Goal: Task Accomplishment & Management: Manage account settings

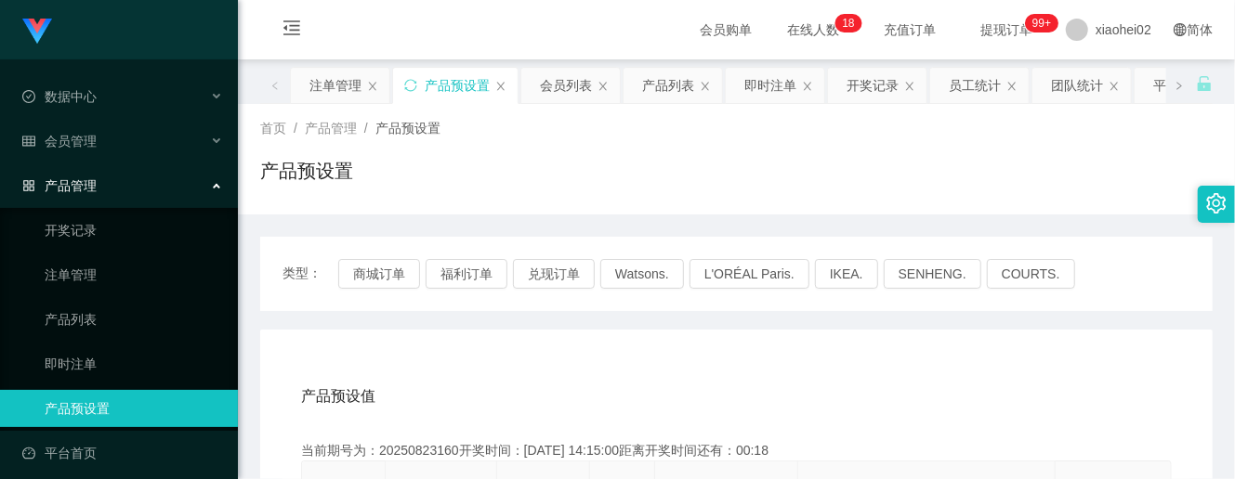
click at [109, 402] on link "产品预设置" at bounding box center [134, 408] width 178 height 37
click at [86, 134] on span "会员管理" at bounding box center [59, 141] width 74 height 15
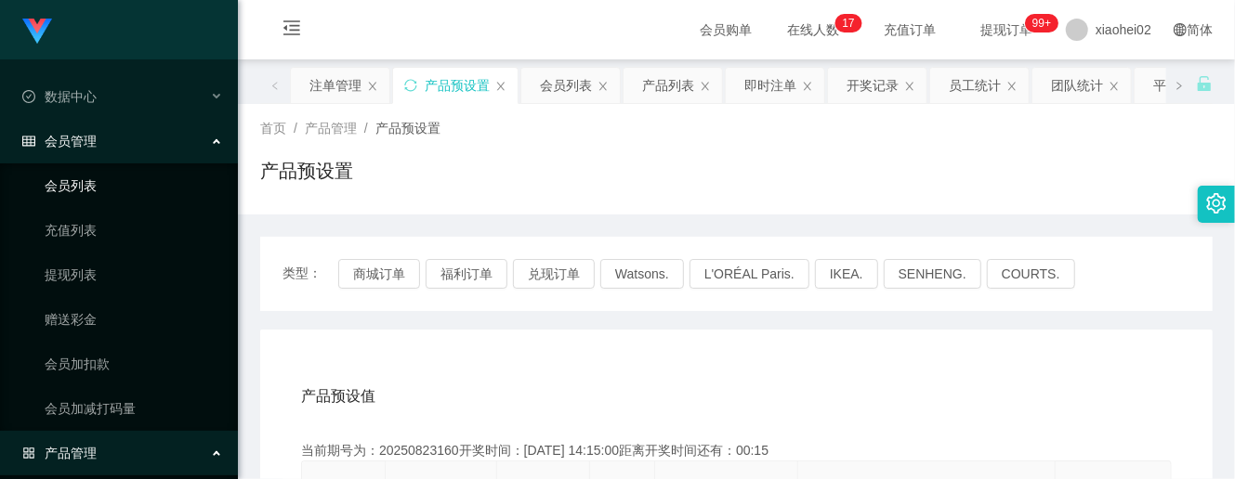
click at [71, 176] on link "会员列表" at bounding box center [134, 185] width 178 height 37
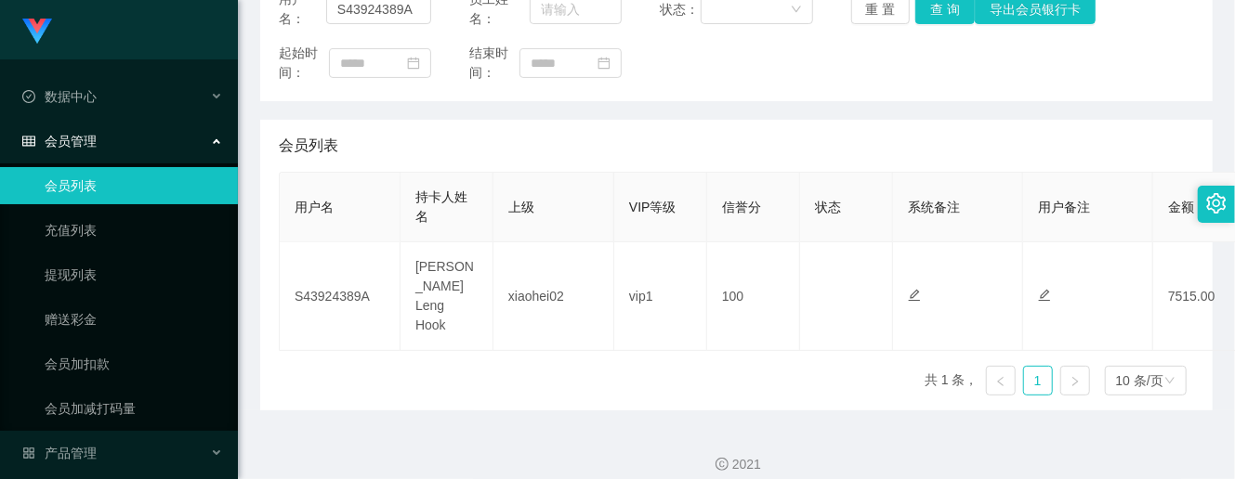
scroll to position [277, 0]
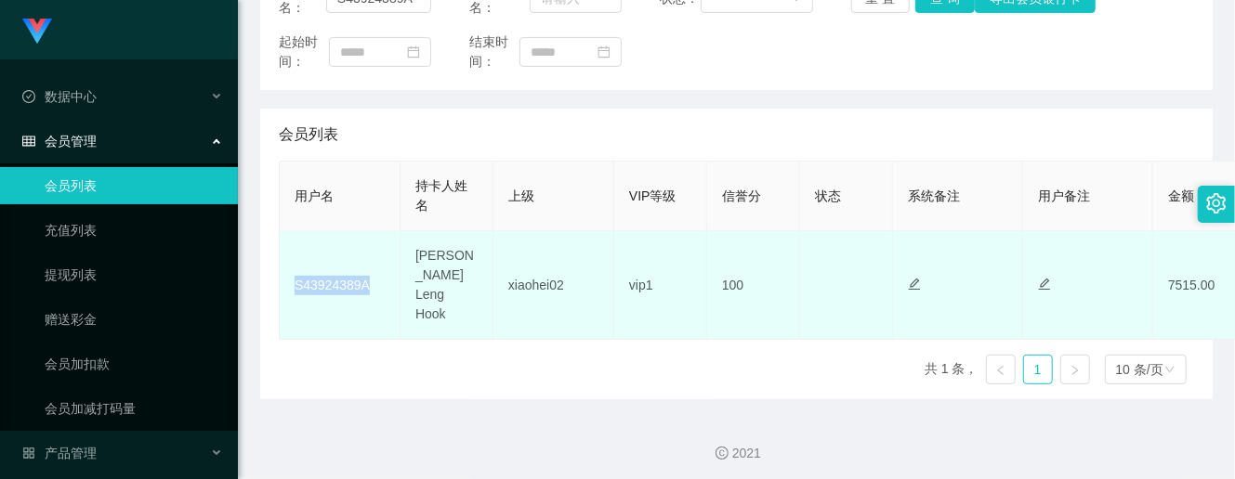
drag, startPoint x: 365, startPoint y: 282, endPoint x: 281, endPoint y: 279, distance: 84.6
click at [281, 279] on td "S43924389A" at bounding box center [340, 285] width 121 height 109
copy td "S43924389A"
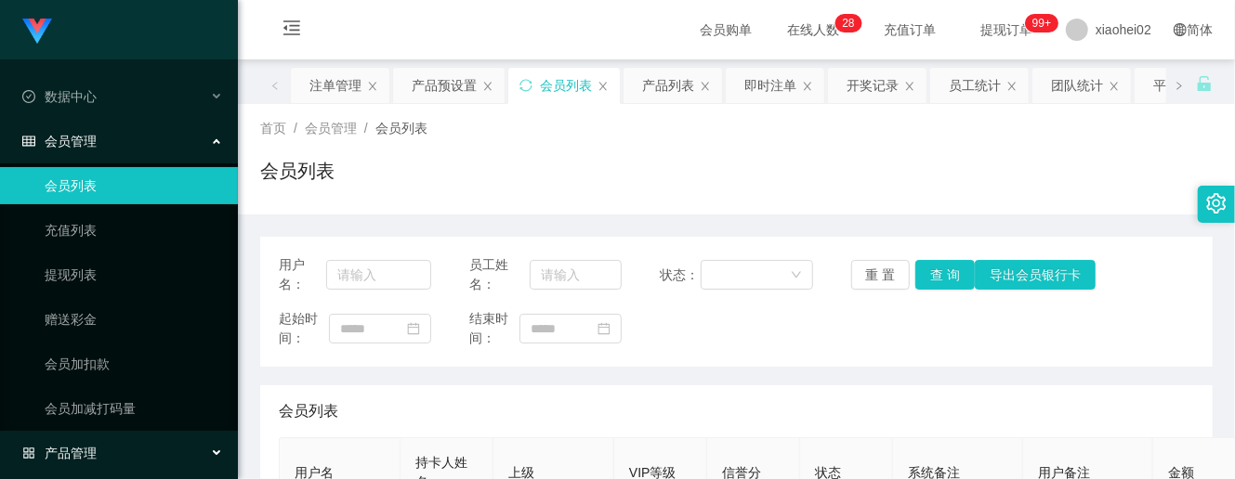
click at [75, 447] on span "产品管理" at bounding box center [59, 453] width 74 height 15
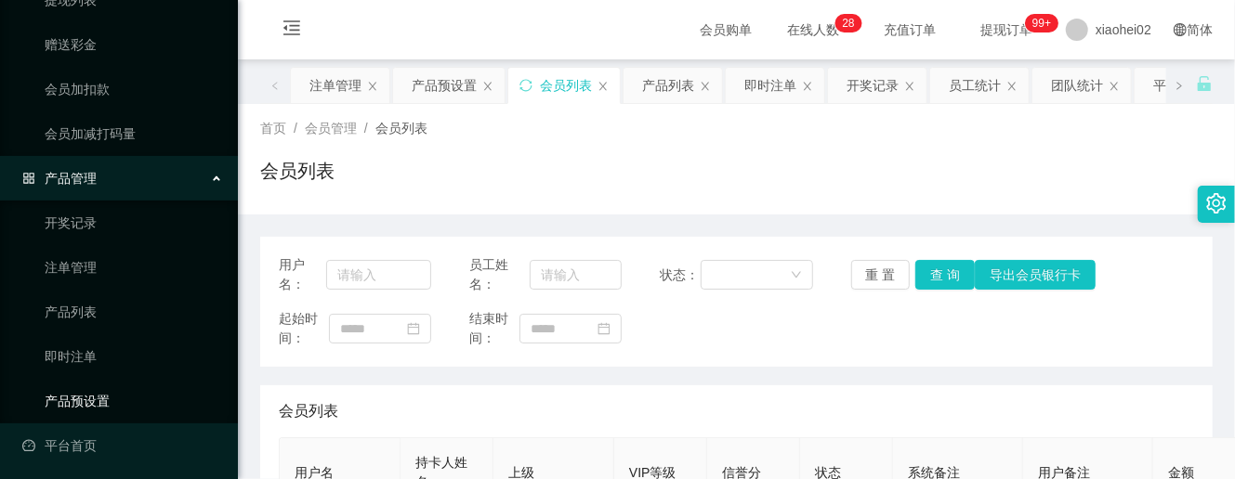
drag, startPoint x: 97, startPoint y: 391, endPoint x: 187, endPoint y: 388, distance: 90.2
click at [97, 391] on link "产品预设置" at bounding box center [134, 401] width 178 height 37
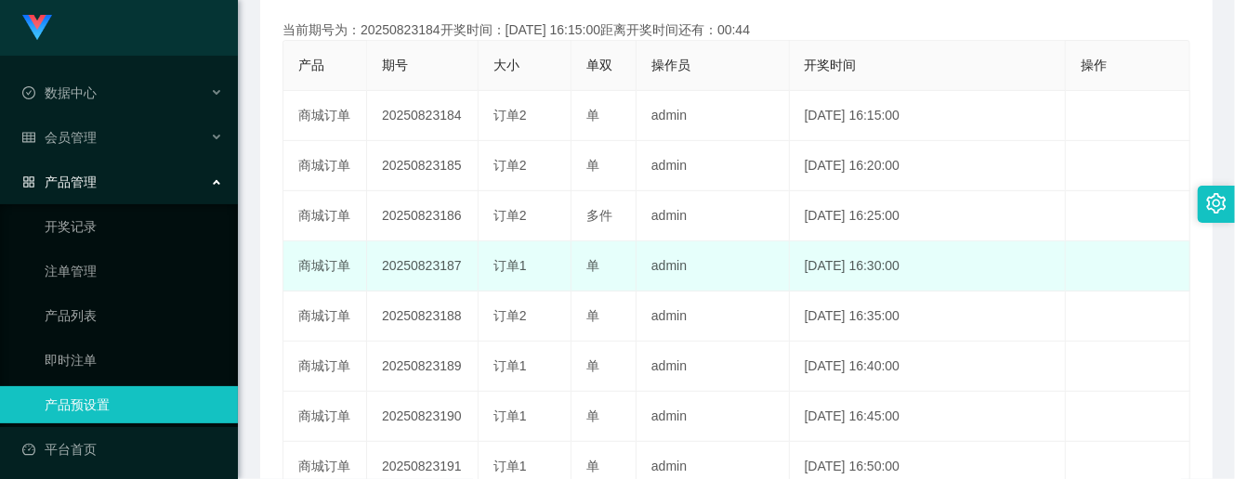
scroll to position [372, 0]
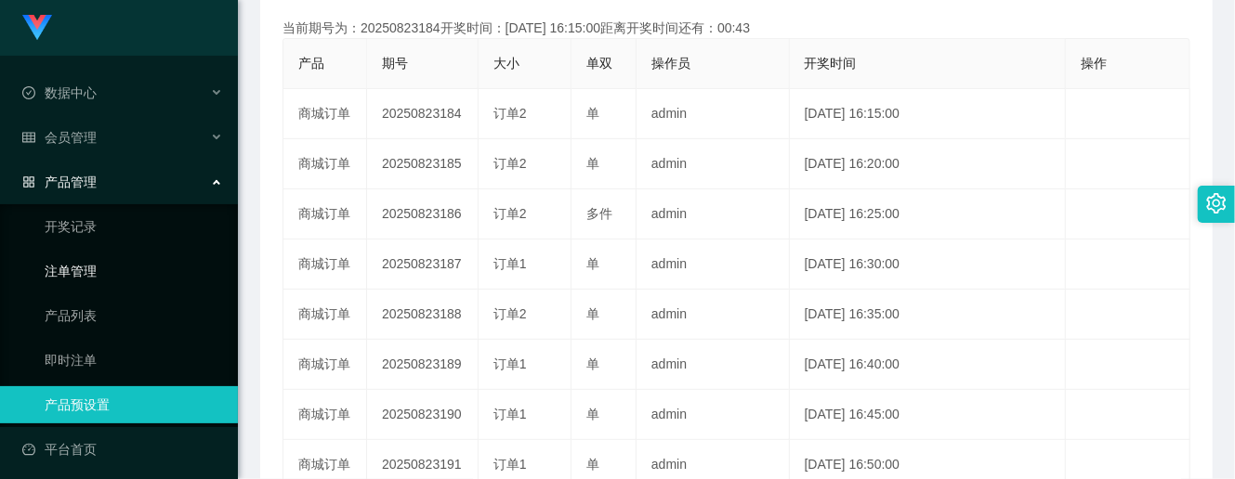
click at [84, 253] on link "注单管理" at bounding box center [134, 271] width 178 height 37
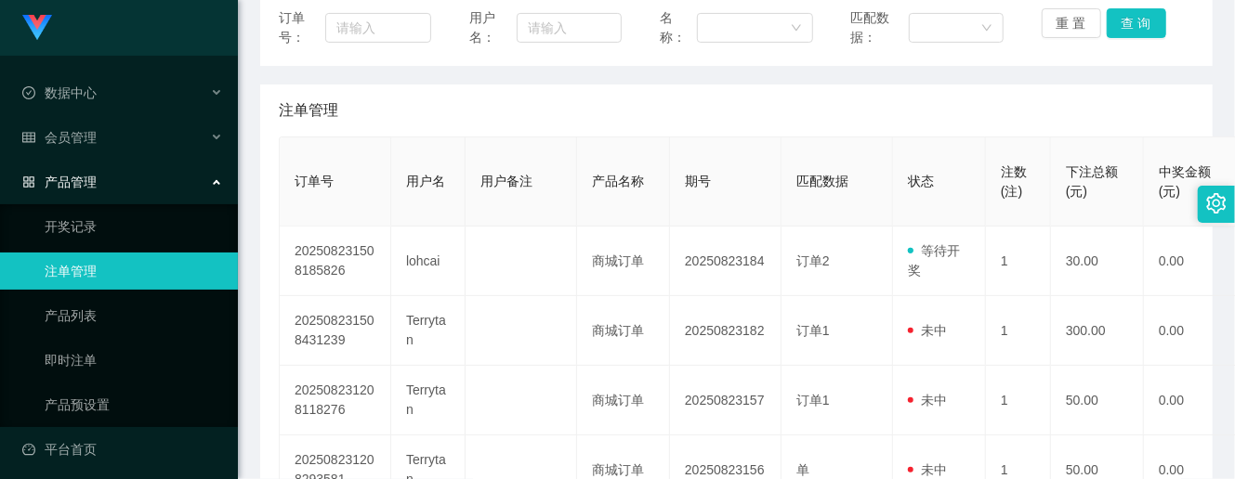
scroll to position [372, 0]
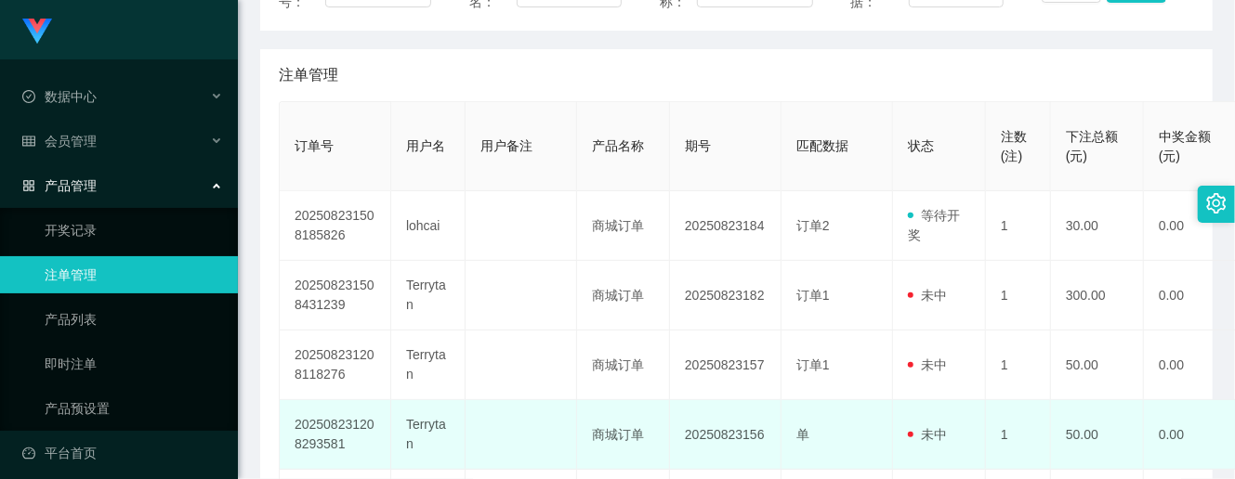
scroll to position [247, 0]
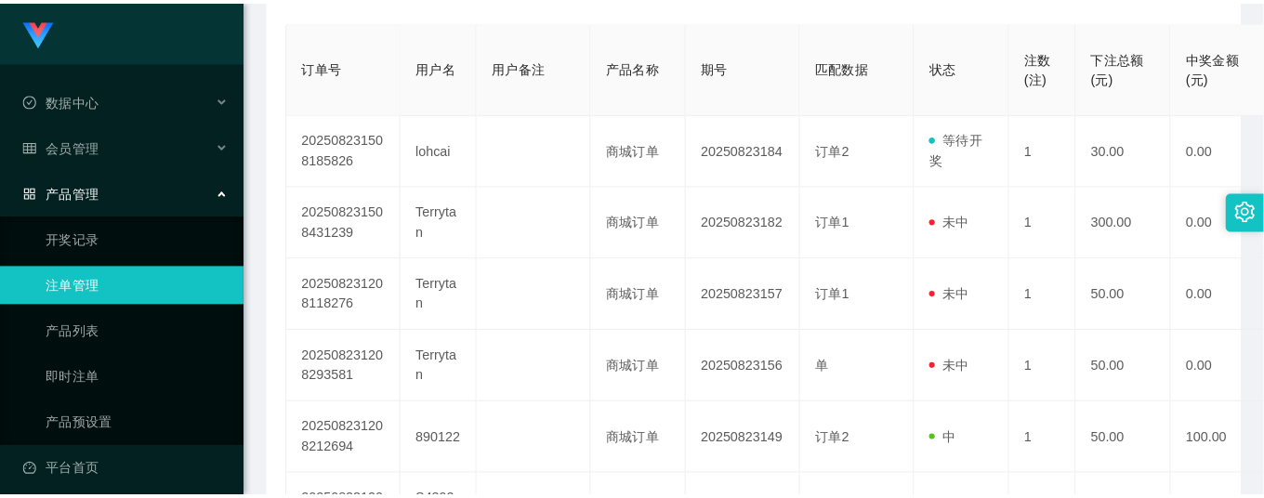
scroll to position [372, 0]
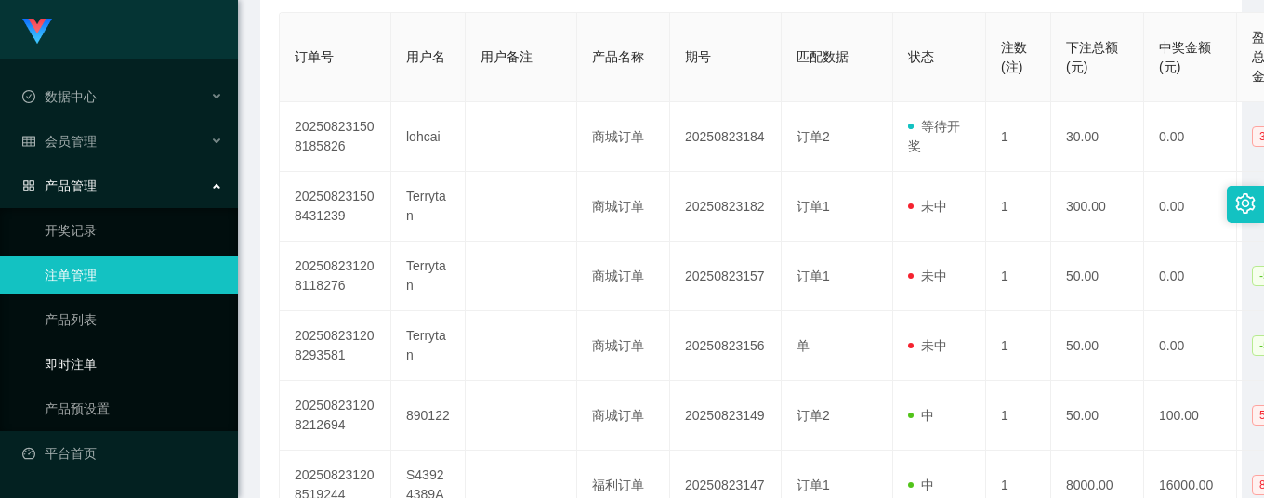
click at [199, 346] on link "即时注单" at bounding box center [134, 364] width 178 height 37
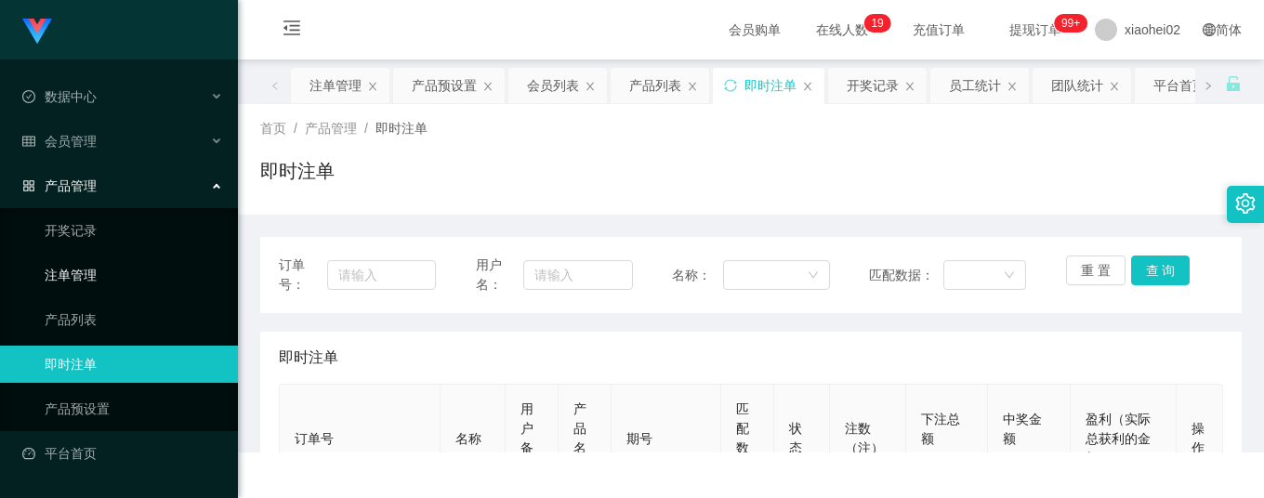
click at [157, 281] on link "注单管理" at bounding box center [134, 274] width 178 height 37
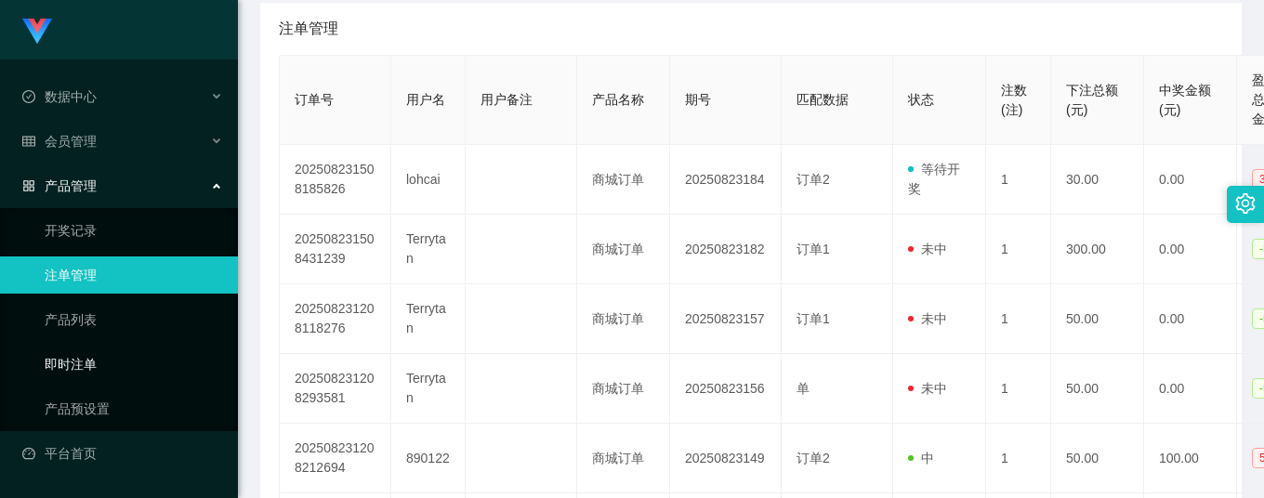
scroll to position [372, 0]
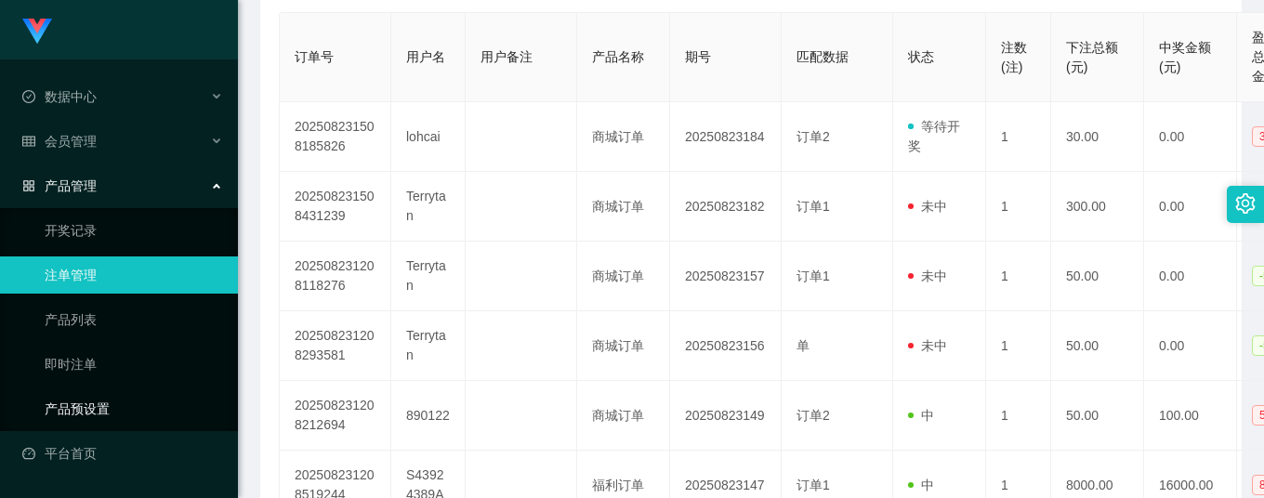
drag, startPoint x: 94, startPoint y: 401, endPoint x: 127, endPoint y: 402, distance: 33.5
click at [94, 401] on link "产品预设置" at bounding box center [134, 408] width 178 height 37
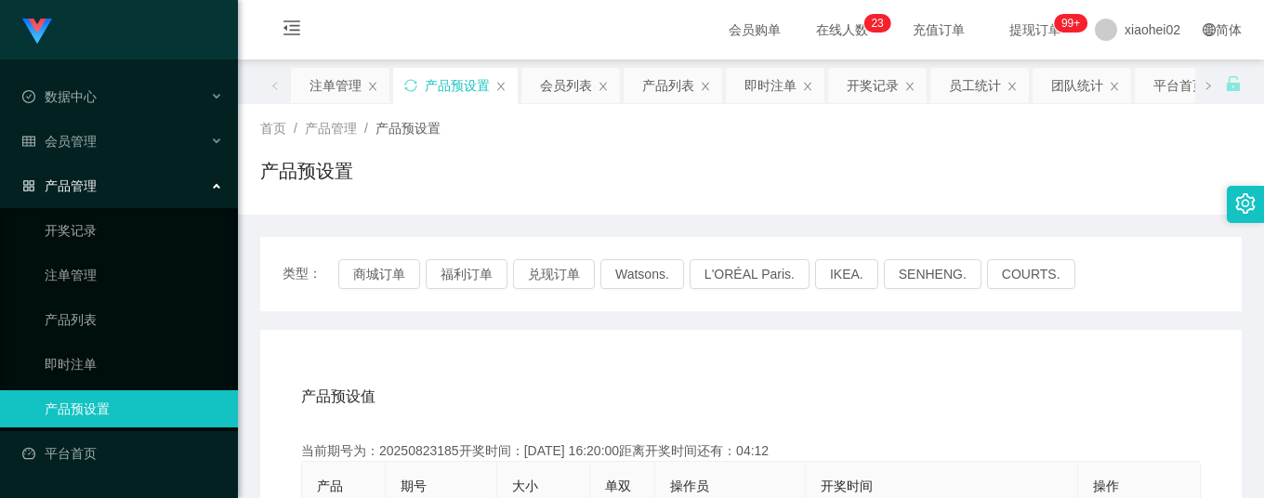
scroll to position [124, 0]
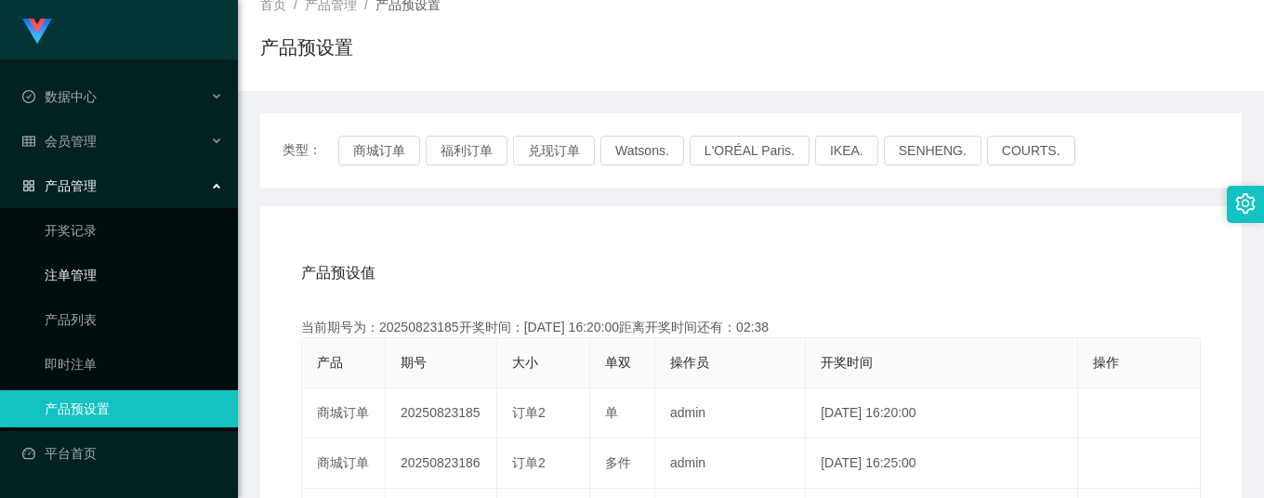
click at [65, 269] on link "注单管理" at bounding box center [134, 274] width 178 height 37
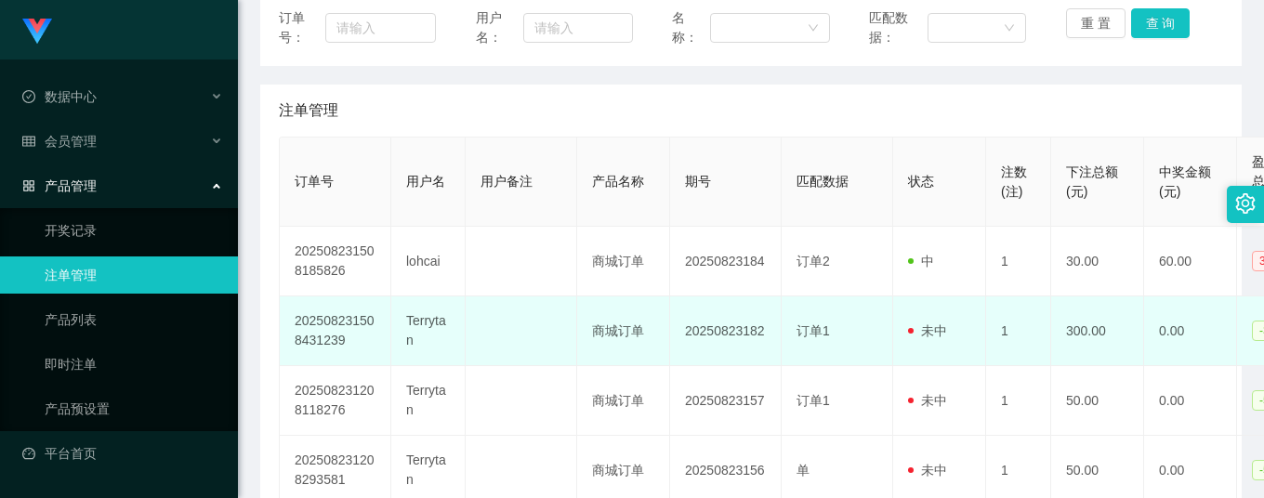
scroll to position [372, 0]
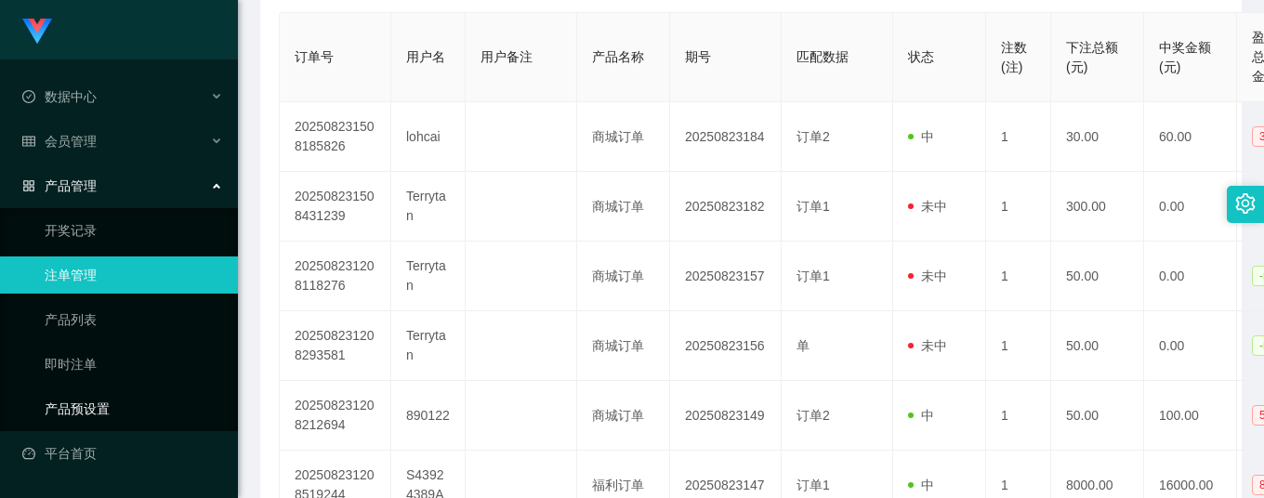
drag, startPoint x: 93, startPoint y: 402, endPoint x: 162, endPoint y: 398, distance: 68.9
click at [93, 402] on link "产品预设置" at bounding box center [134, 408] width 178 height 37
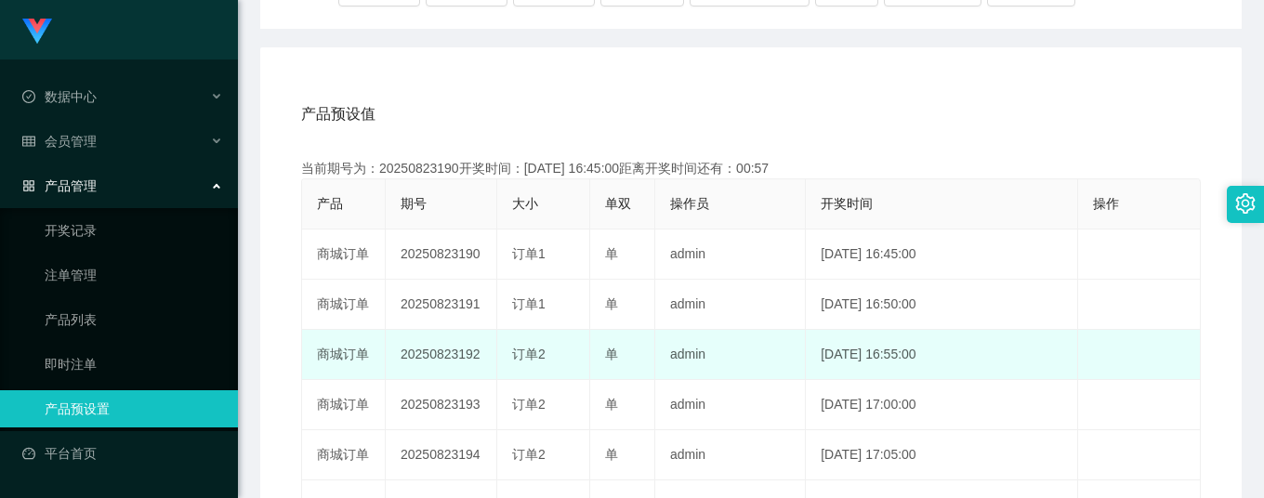
scroll to position [247, 0]
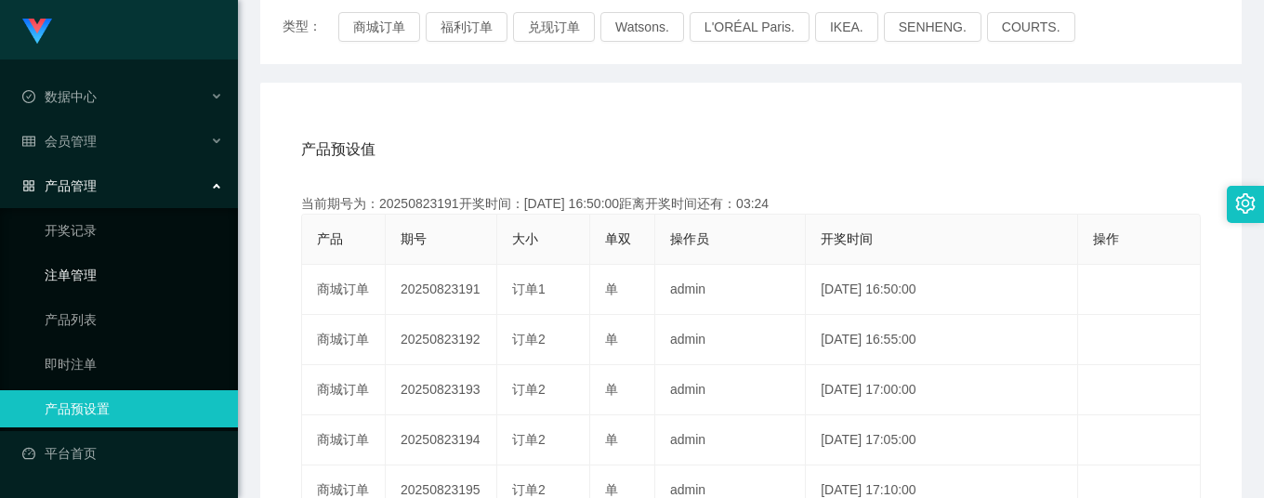
click at [75, 275] on link "注单管理" at bounding box center [134, 274] width 178 height 37
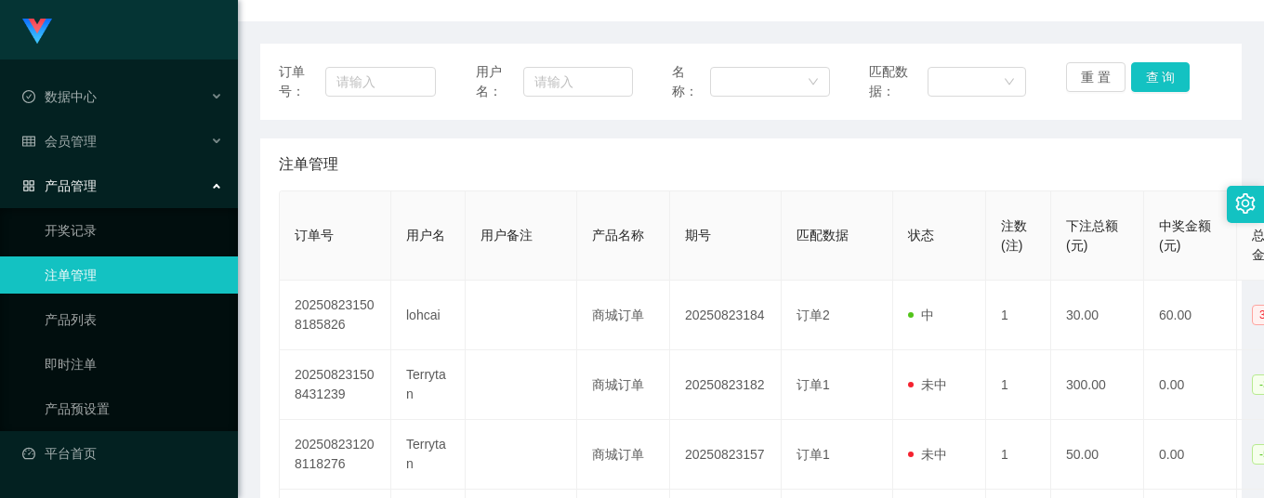
scroll to position [247, 0]
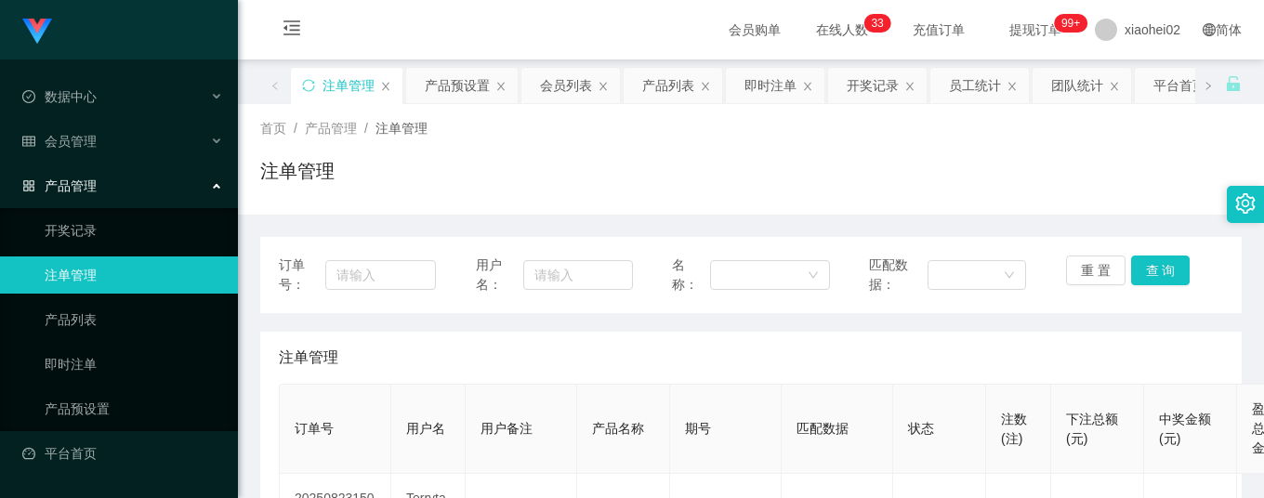
click at [600, 176] on div "注单管理" at bounding box center [750, 178] width 981 height 43
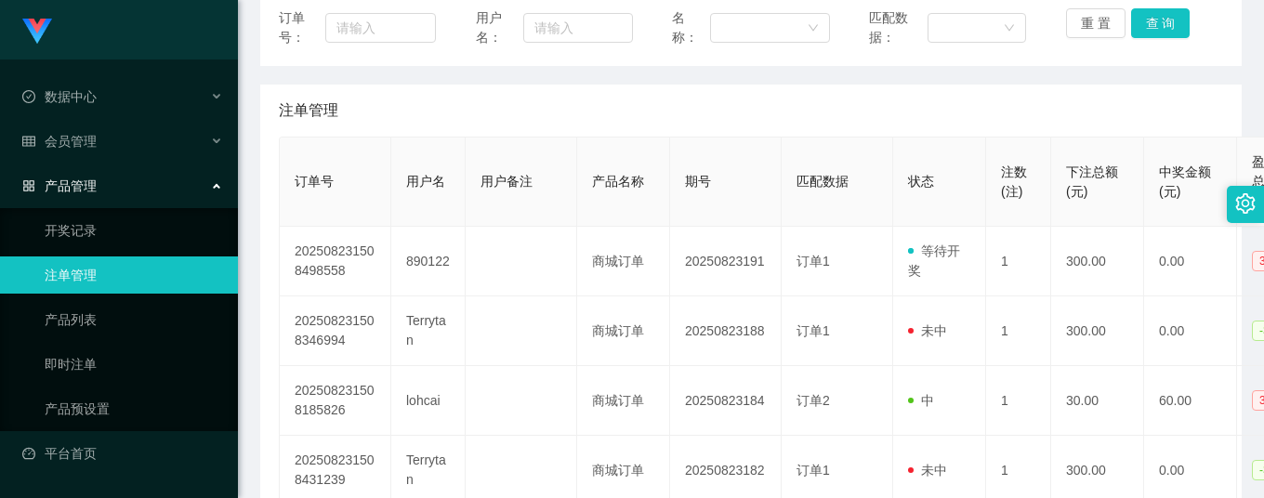
click at [573, 63] on div "订单号： 用户名： 名称： 匹配数据： 重 置 查 询" at bounding box center [750, 28] width 981 height 76
drag, startPoint x: 91, startPoint y: 401, endPoint x: 108, endPoint y: 401, distance: 16.7
click at [90, 401] on link "产品预设置" at bounding box center [134, 408] width 178 height 37
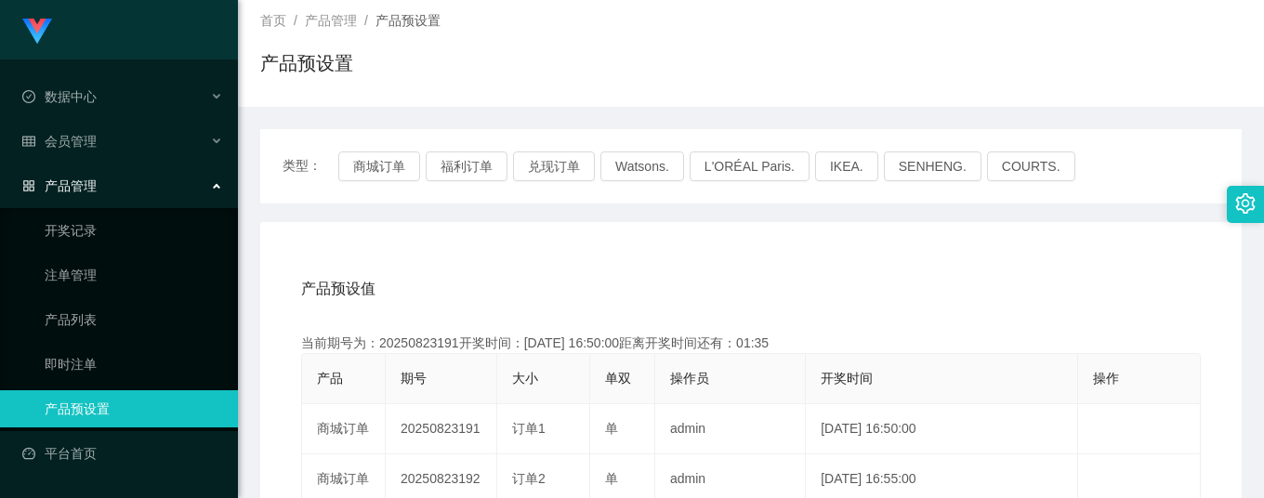
scroll to position [124, 0]
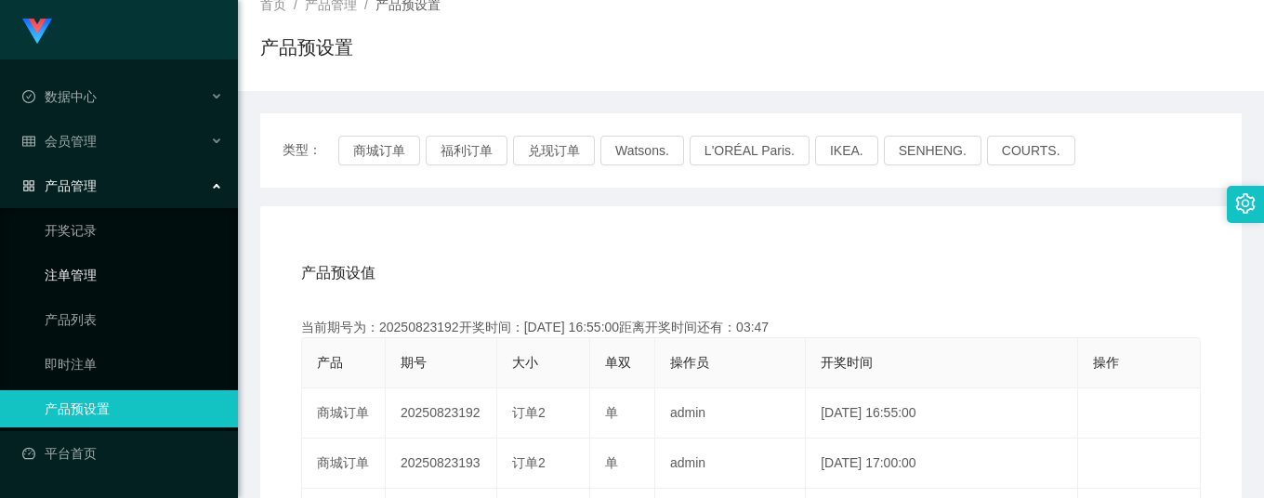
click at [64, 273] on link "注单管理" at bounding box center [134, 274] width 178 height 37
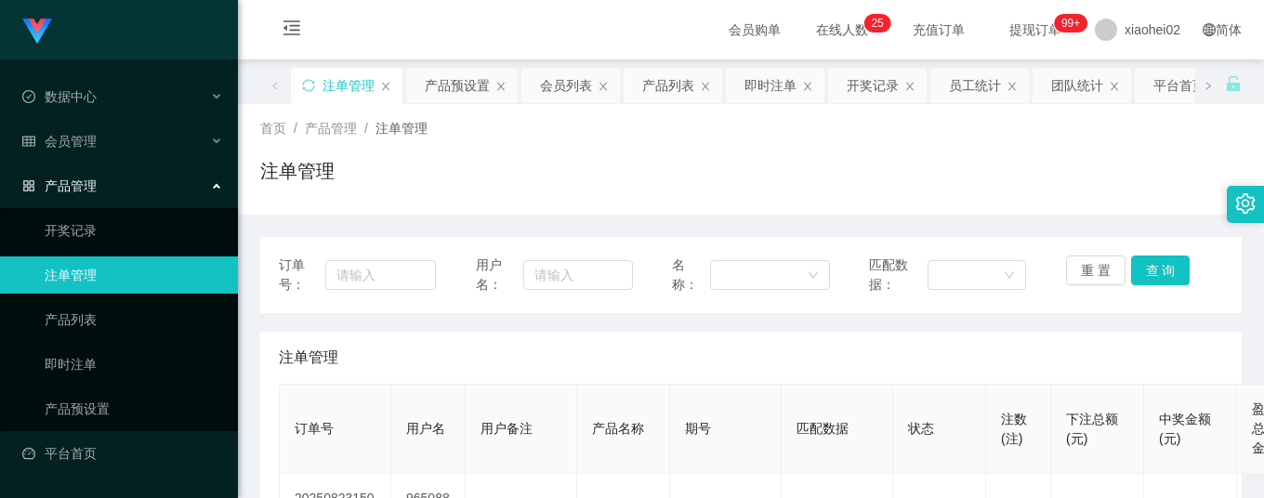
scroll to position [247, 0]
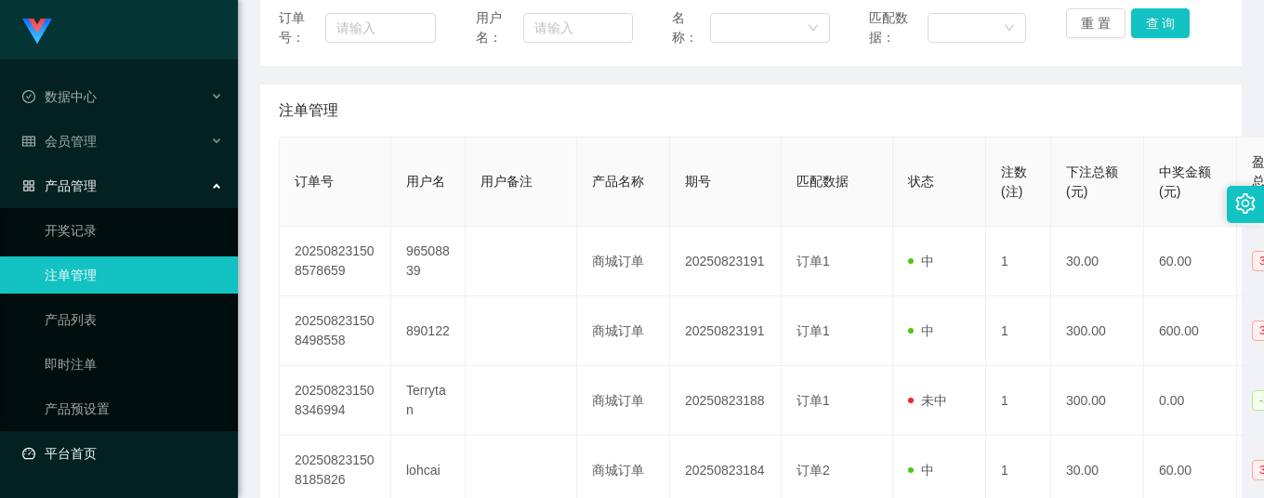
click at [203, 435] on link "平台首页" at bounding box center [122, 453] width 201 height 37
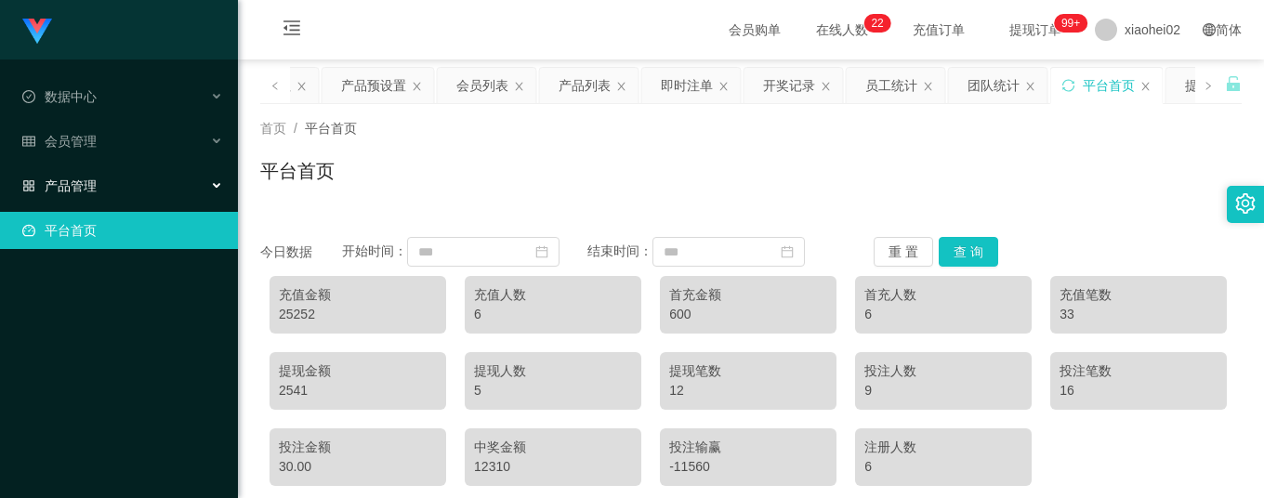
click at [84, 190] on div "产品管理" at bounding box center [119, 185] width 238 height 37
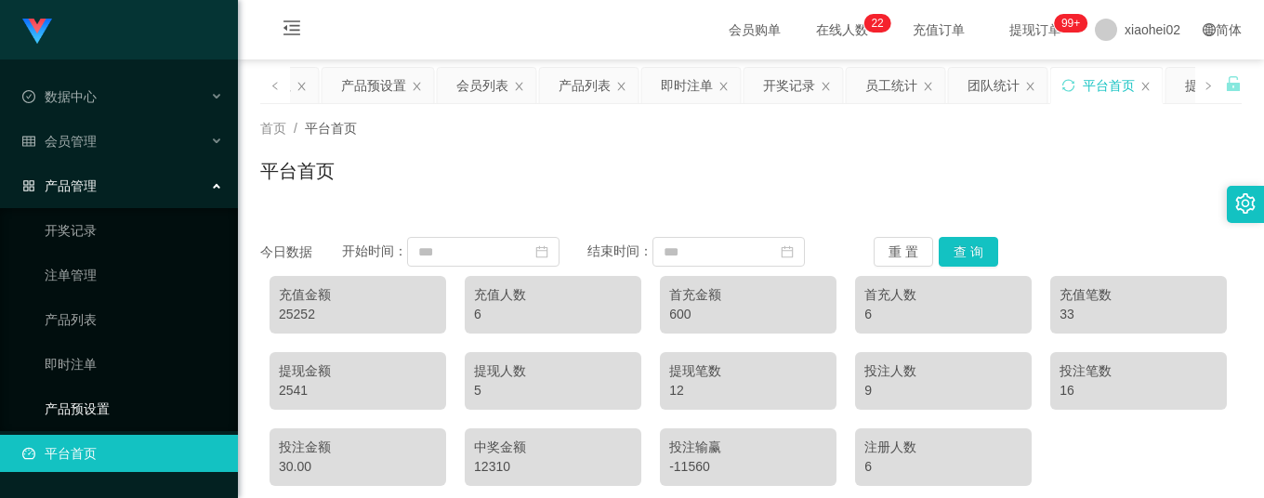
click at [101, 398] on link "产品预设置" at bounding box center [134, 408] width 178 height 37
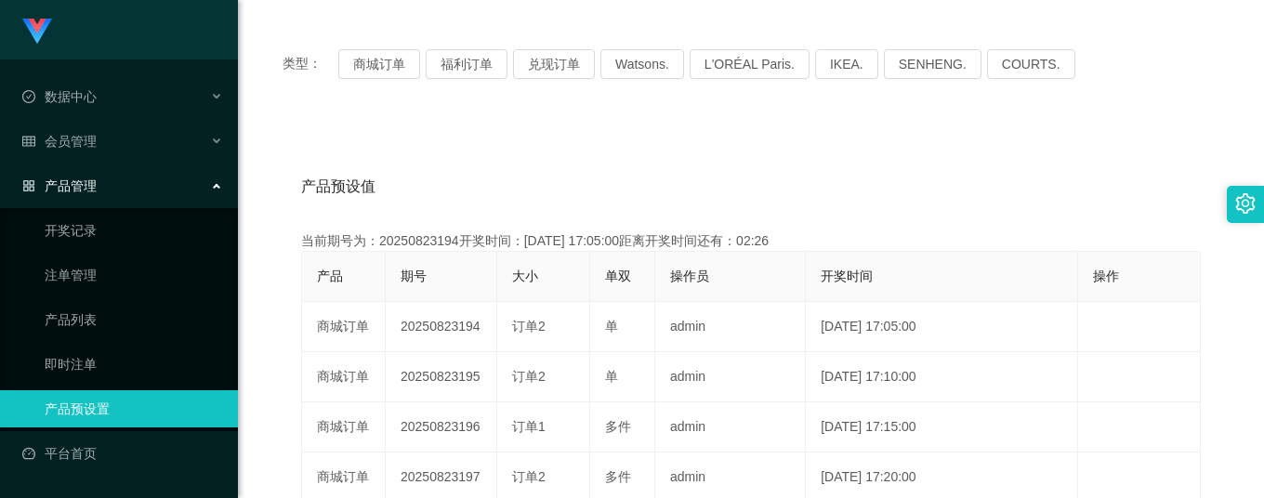
scroll to position [247, 0]
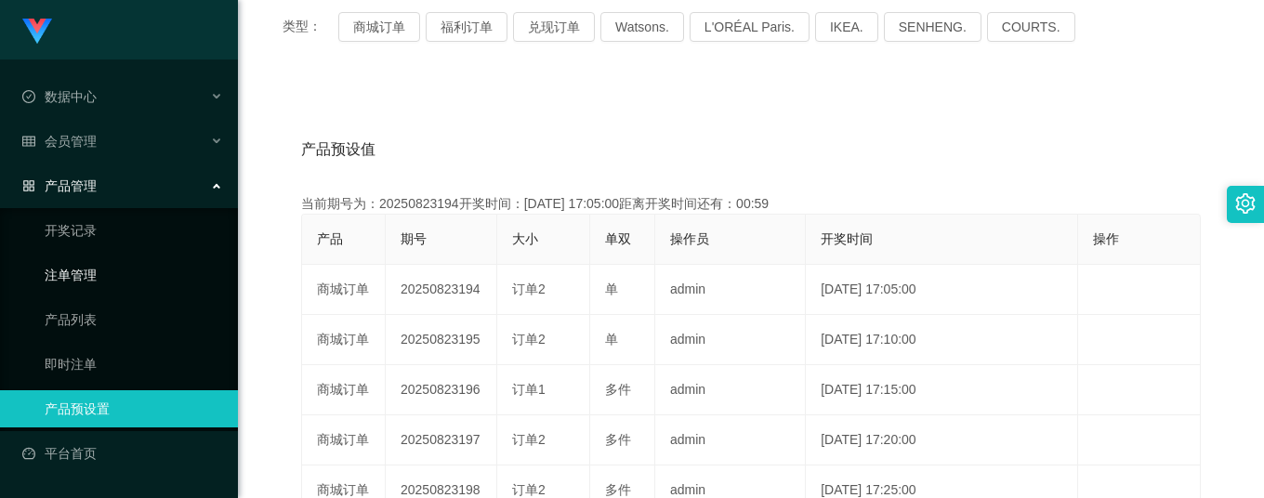
click at [86, 271] on link "注单管理" at bounding box center [134, 274] width 178 height 37
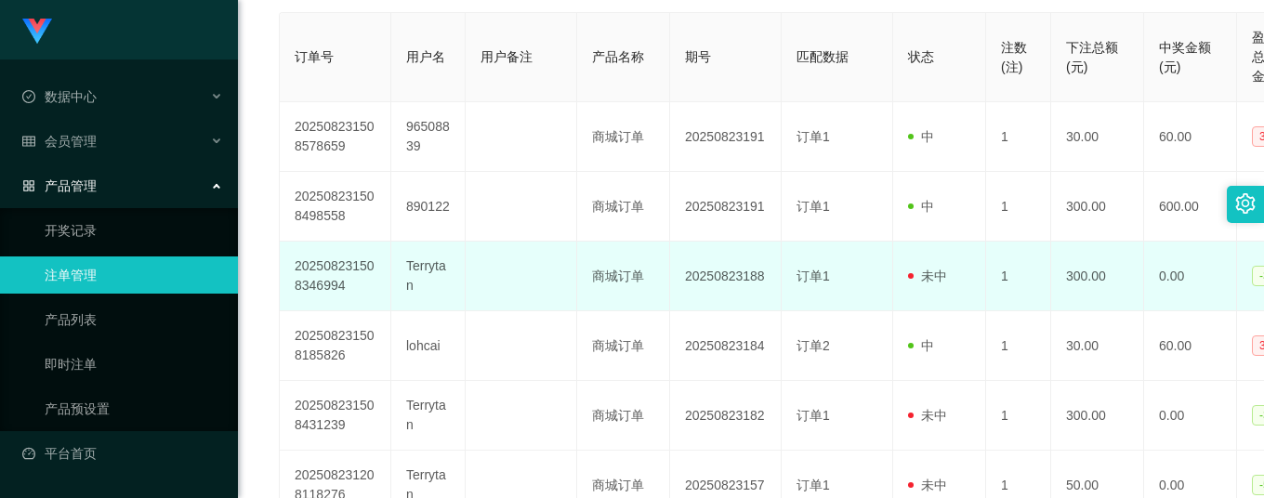
scroll to position [247, 0]
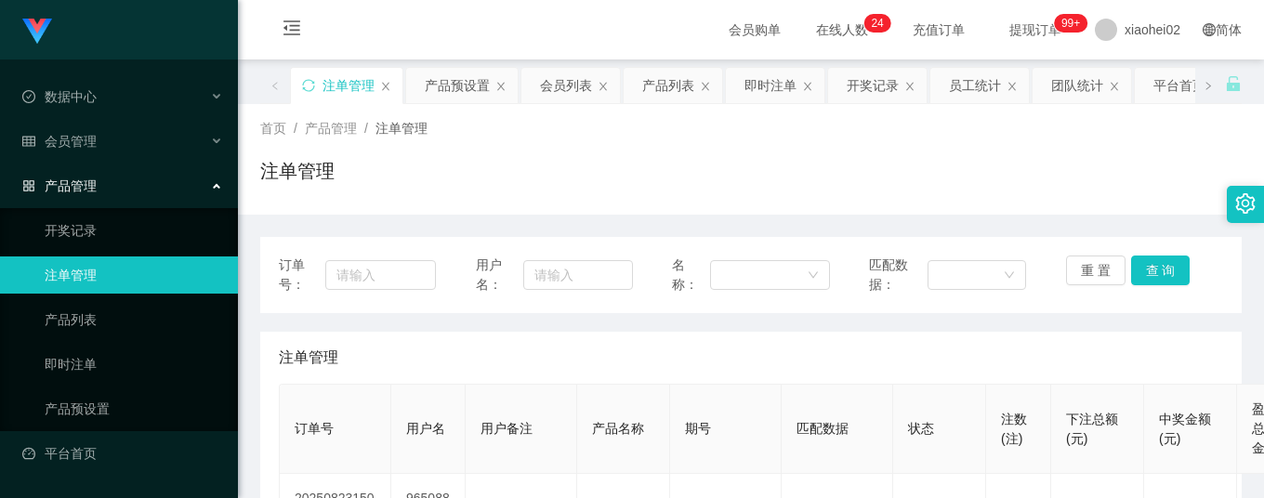
scroll to position [247, 0]
click at [990, 179] on div "注单管理" at bounding box center [750, 178] width 981 height 43
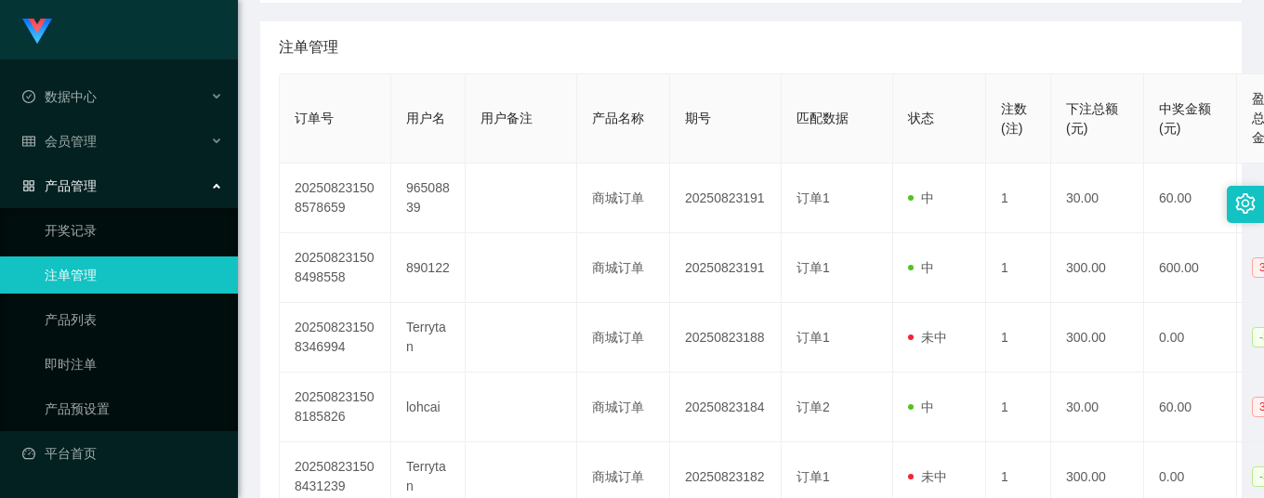
scroll to position [372, 0]
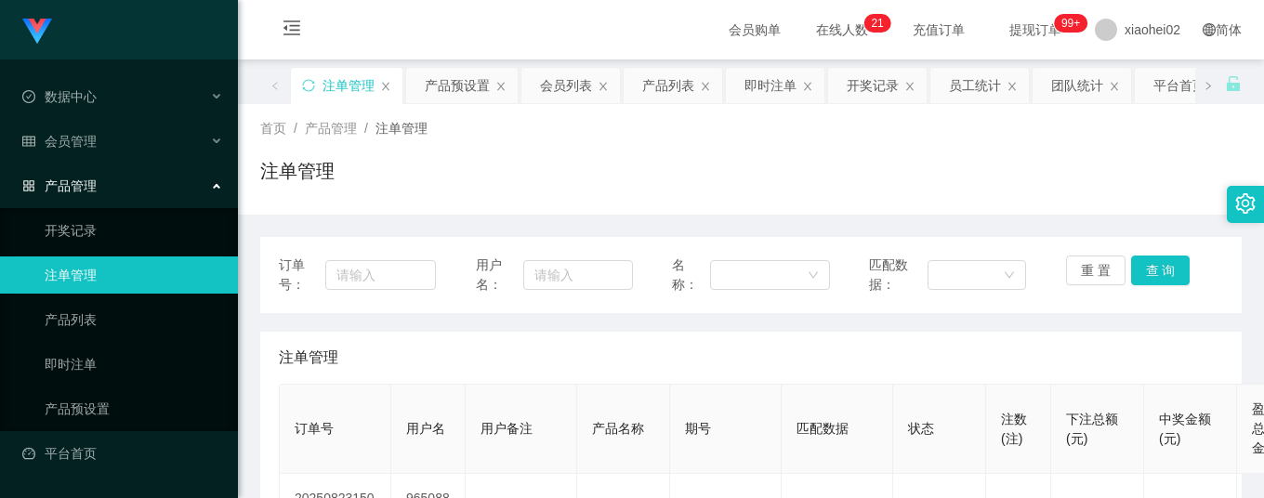
scroll to position [124, 0]
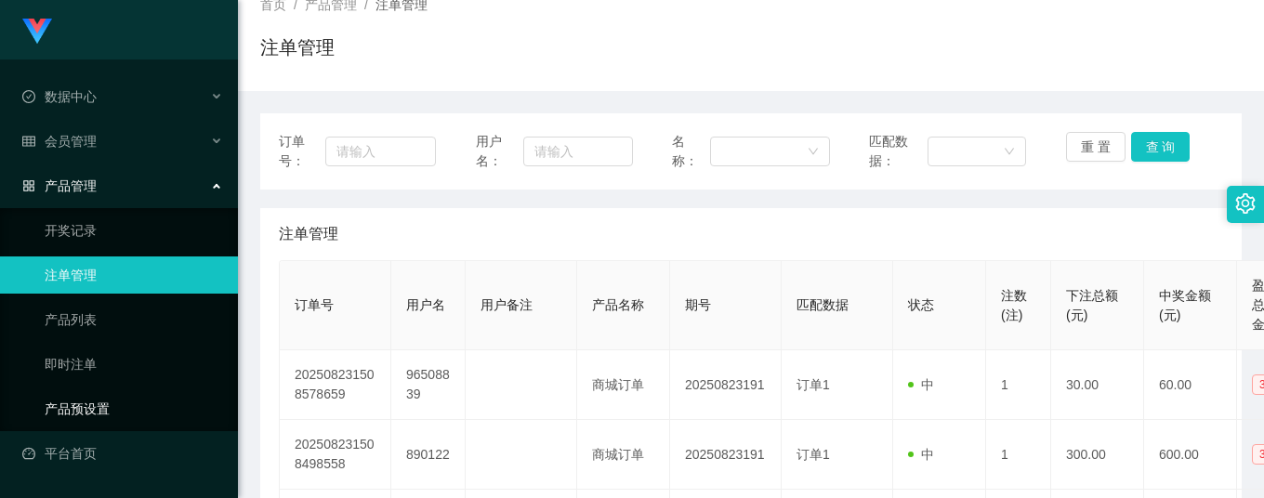
click at [98, 403] on link "产品预设置" at bounding box center [134, 408] width 178 height 37
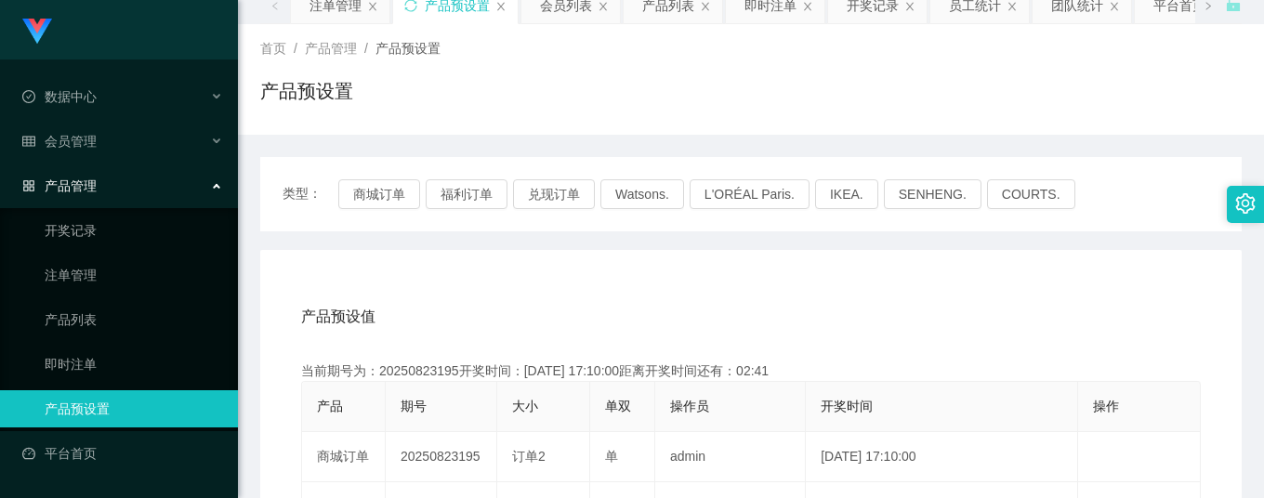
scroll to position [124, 0]
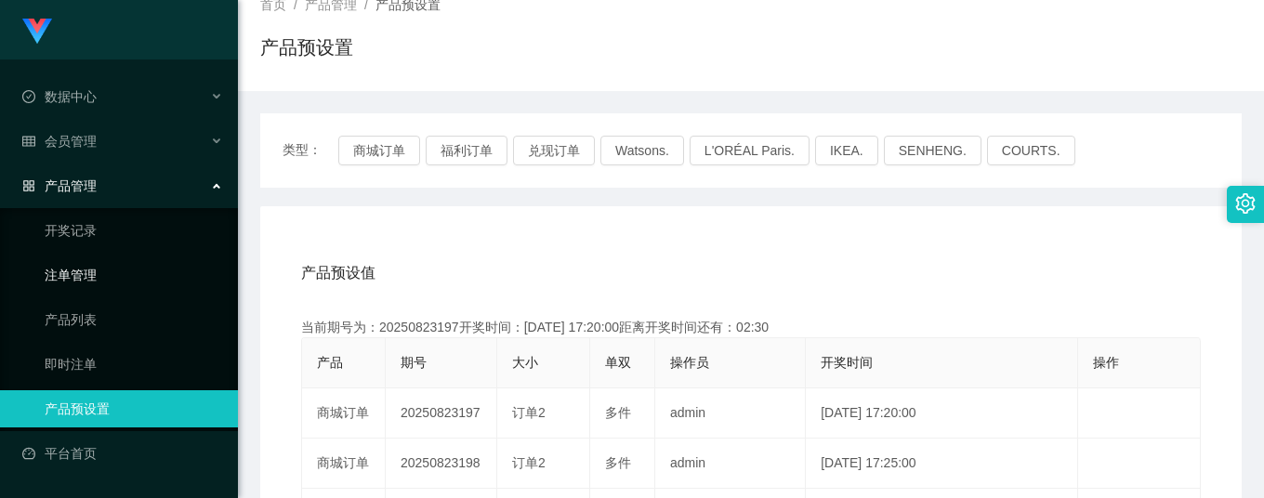
click at [57, 266] on link "注单管理" at bounding box center [134, 274] width 178 height 37
